Goal: Navigation & Orientation: Find specific page/section

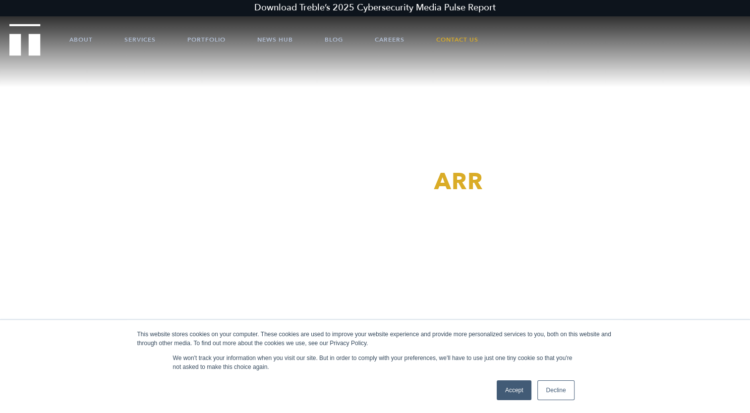
click at [521, 388] on link "Accept" at bounding box center [514, 391] width 35 height 20
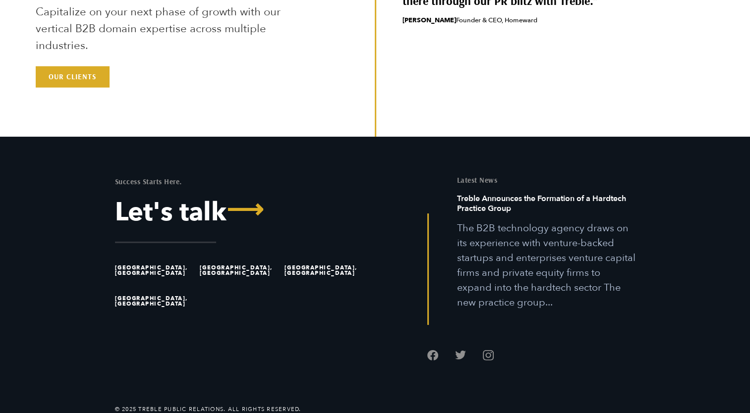
scroll to position [2772, 0]
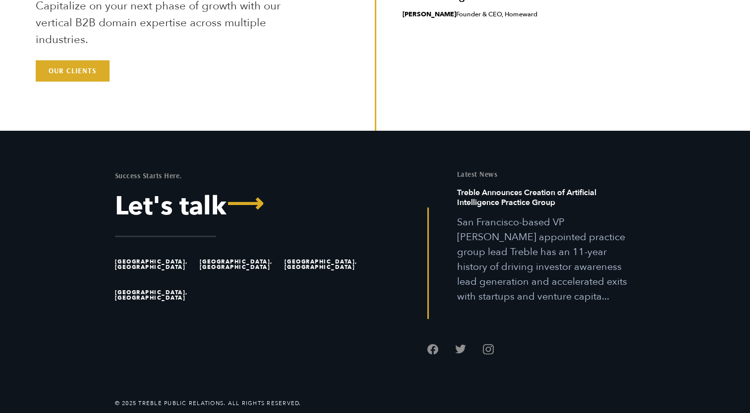
click at [124, 261] on li "[GEOGRAPHIC_DATA], [GEOGRAPHIC_DATA]" at bounding box center [155, 264] width 80 height 31
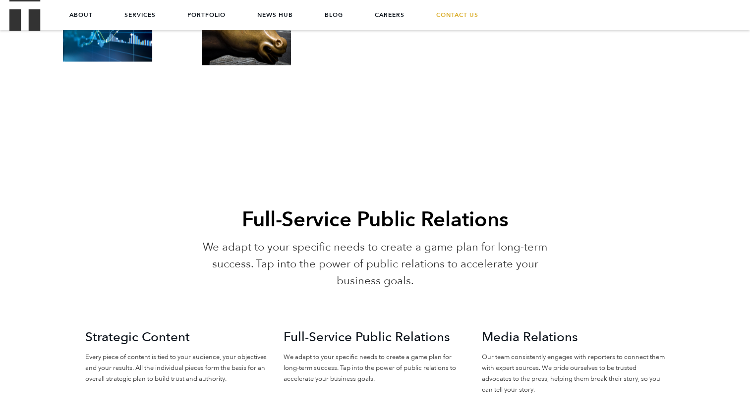
scroll to position [1483, 0]
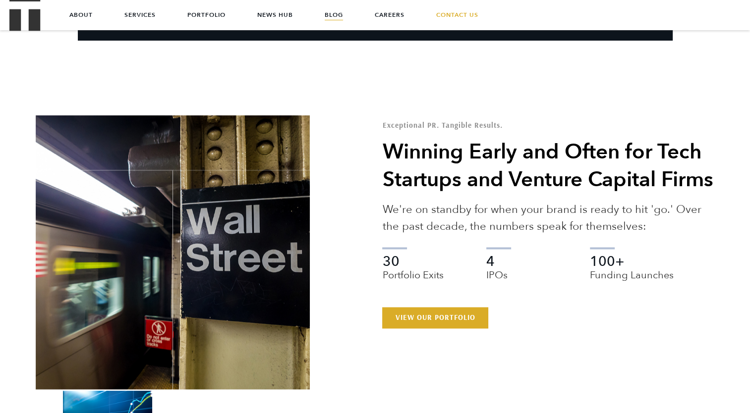
click at [339, 14] on link "Blog" at bounding box center [334, 15] width 18 height 30
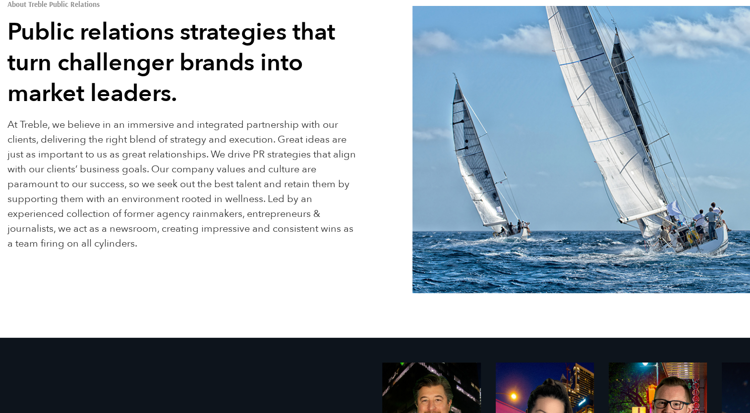
scroll to position [297, 0]
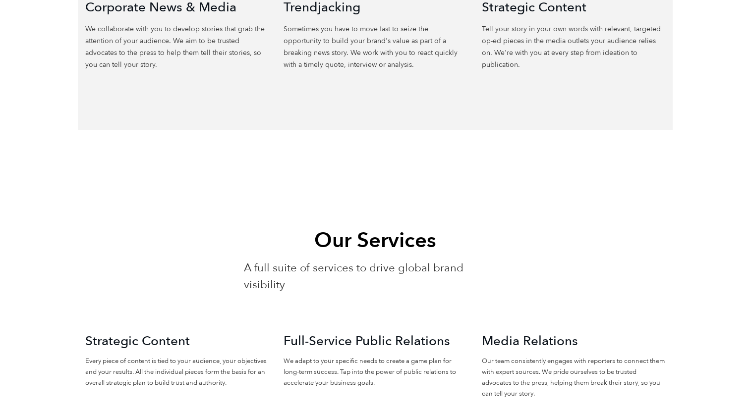
scroll to position [892, 0]
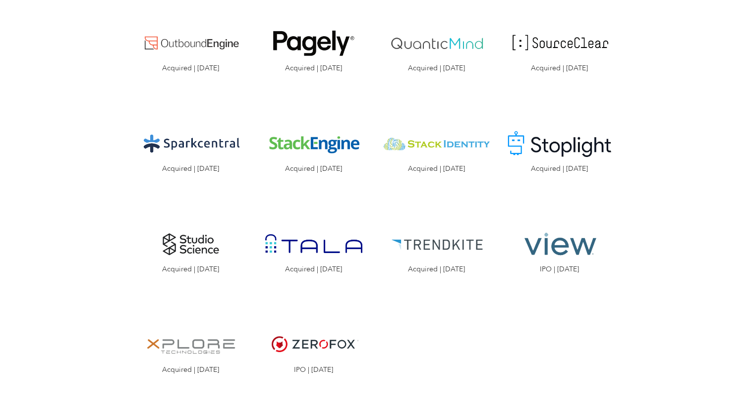
scroll to position [1487, 0]
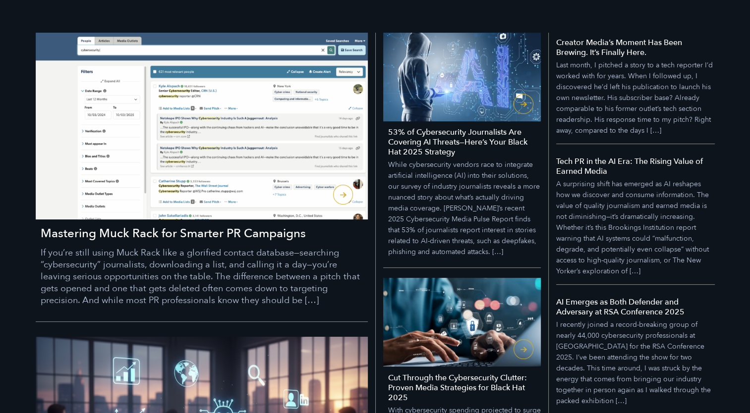
scroll to position [248, 0]
